Goal: Understand process/instructions

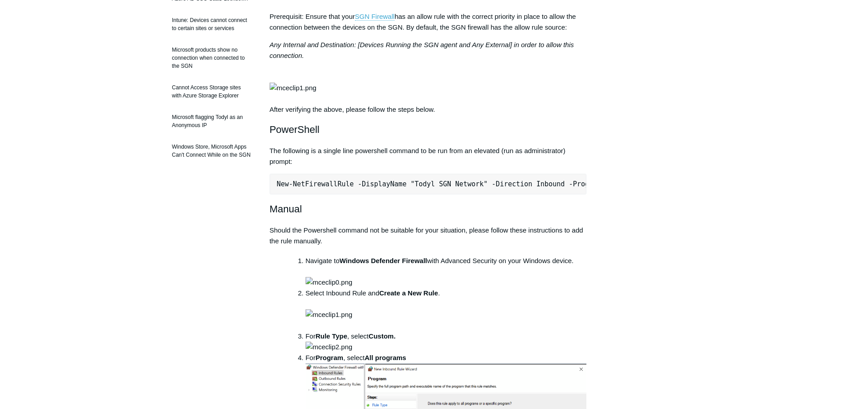
scroll to position [225, 0]
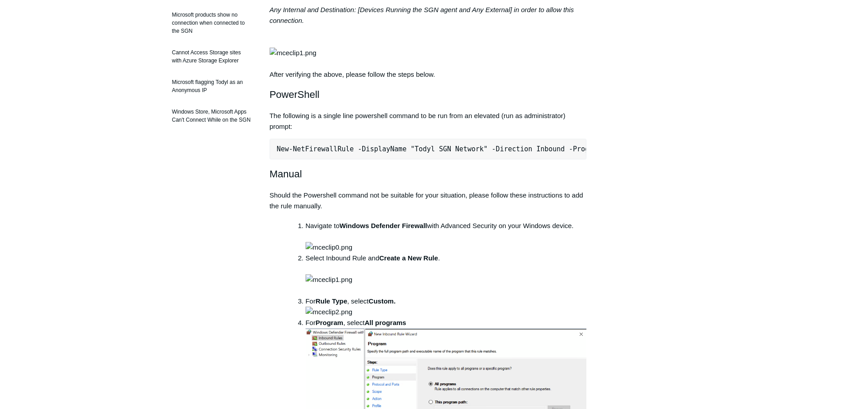
click at [338, 160] on pre "New-NetFirewallRule -DisplayName "Todyl SGN Network" -Direction Inbound -Progra…" at bounding box center [428, 149] width 317 height 21
click at [337, 160] on pre "New-NetFirewallRule -DisplayName "Todyl SGN Network" -Direction Inbound -Progra…" at bounding box center [428, 149] width 317 height 21
click at [338, 160] on pre "New-NetFirewallRule -DisplayName "Todyl SGN Network" -Direction Inbound -Progra…" at bounding box center [428, 149] width 317 height 21
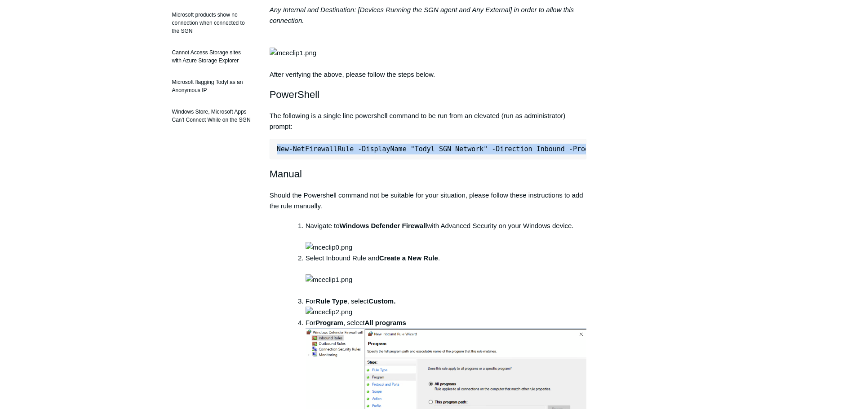
click at [338, 160] on pre "New-NetFirewallRule -DisplayName "Todyl SGN Network" -Direction Inbound -Progra…" at bounding box center [428, 149] width 317 height 21
copy div "New-NetFirewallRule -DisplayName "Todyl SGN Network" -Direction Inbound -Progra…"
